Goal: Task Accomplishment & Management: Use online tool/utility

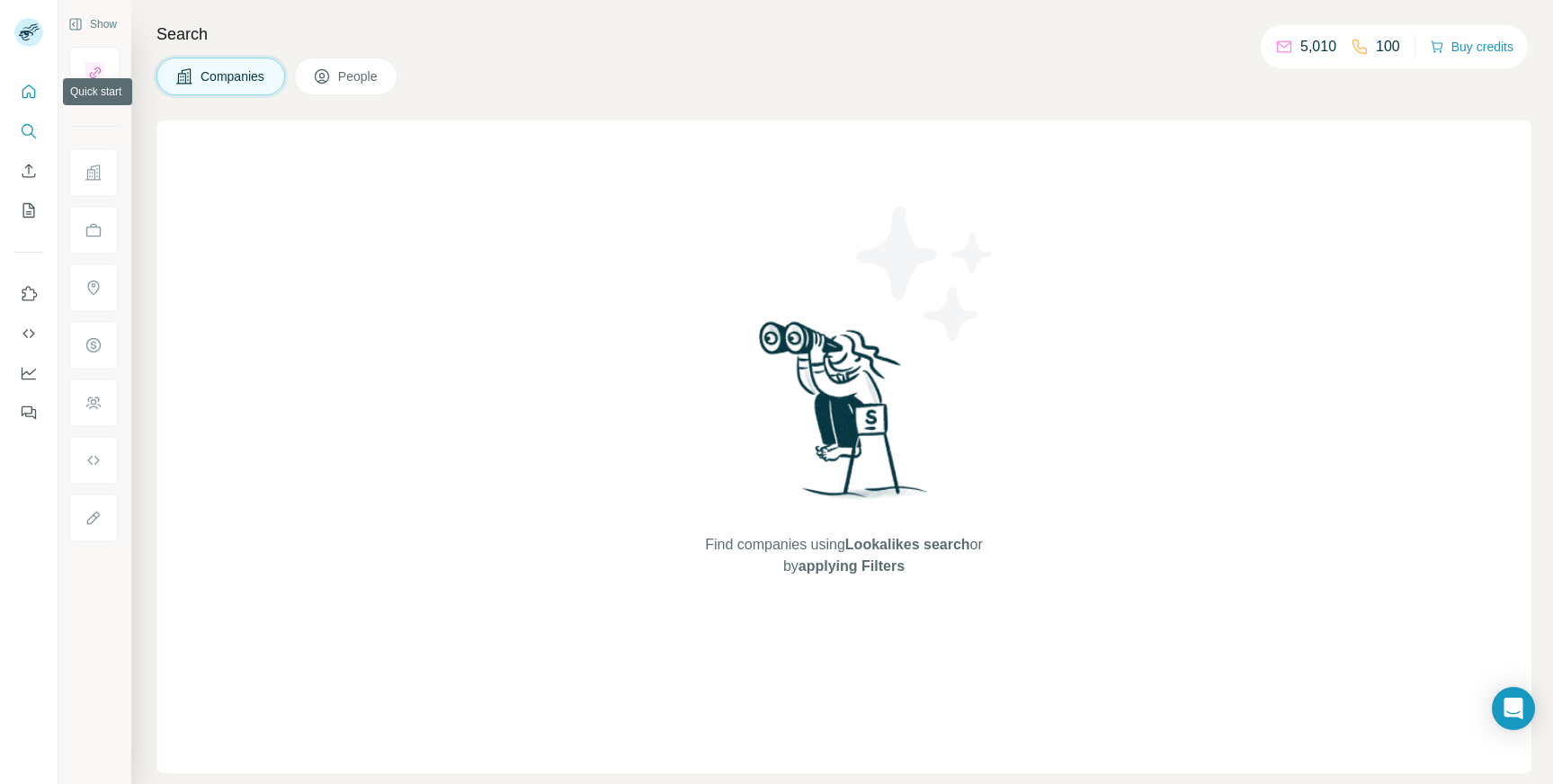
click at [28, 98] on icon "Quick start" at bounding box center [28, 91] width 18 height 18
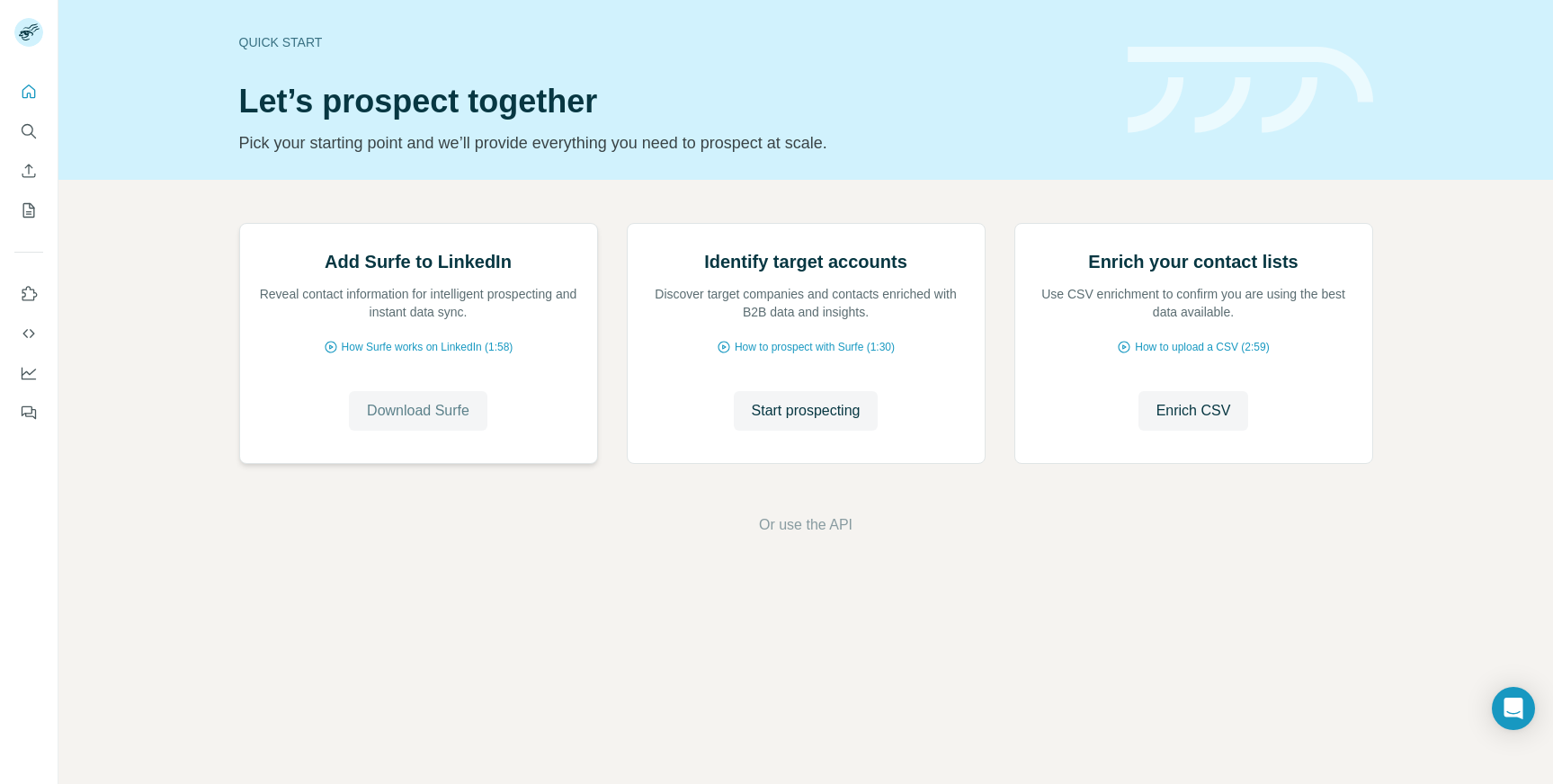
click at [457, 421] on span "Download Surfe" at bounding box center [418, 410] width 103 height 21
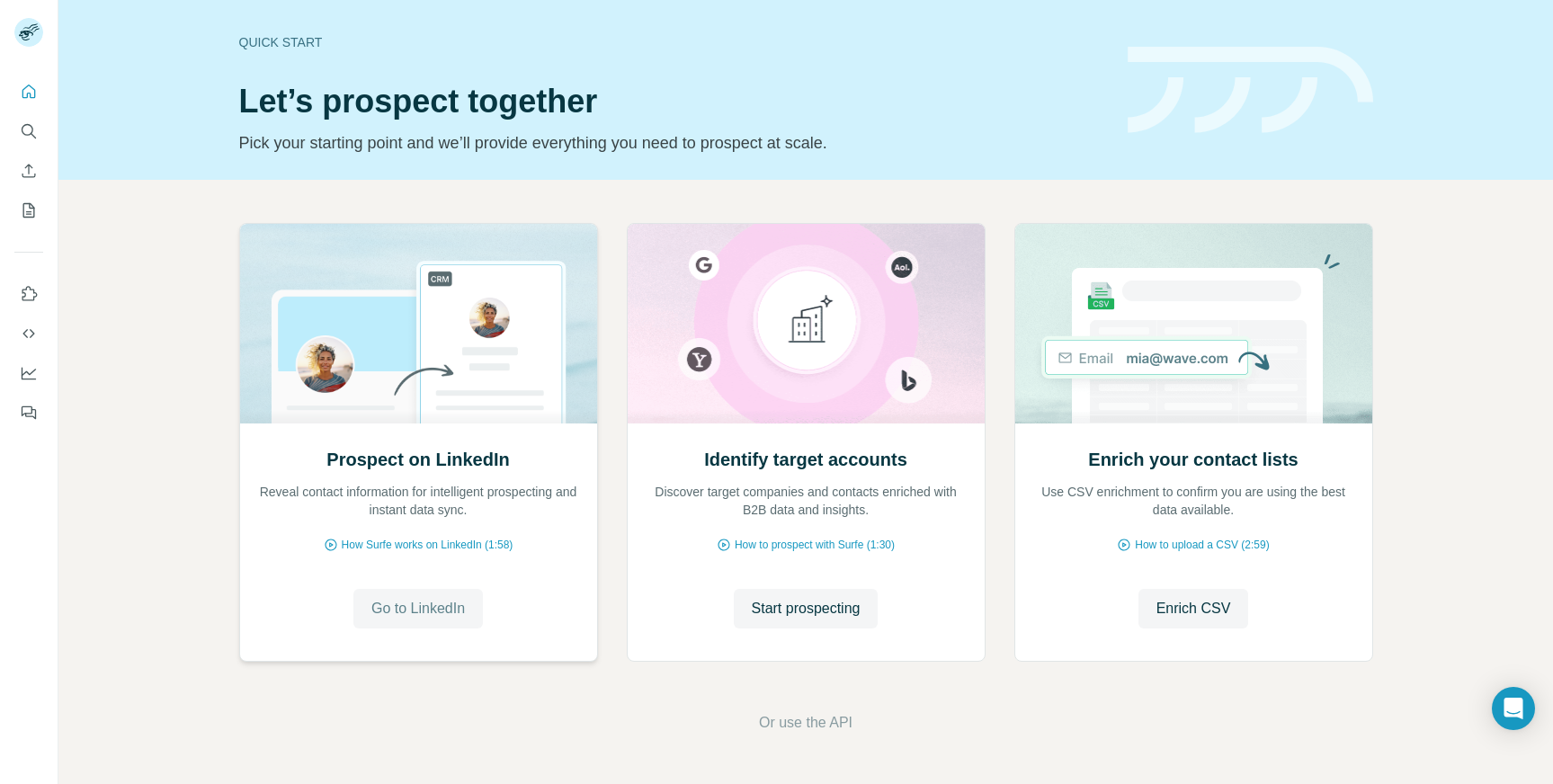
click at [431, 617] on span "Go to LinkedIn" at bounding box center [418, 608] width 93 height 21
